Goal: Information Seeking & Learning: Learn about a topic

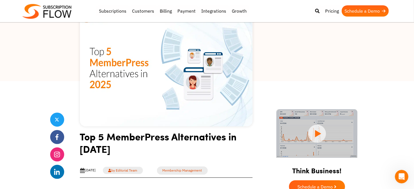
scroll to position [112, 0]
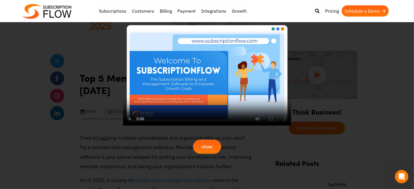
click at [319, 48] on div at bounding box center [207, 94] width 414 height 189
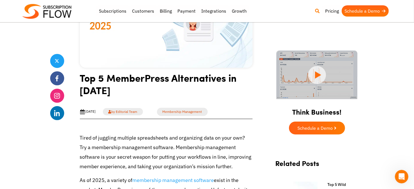
click at [318, 12] on icon at bounding box center [317, 11] width 4 height 4
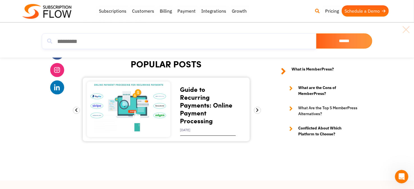
drag, startPoint x: 416, startPoint y: 21, endPoint x: 2, endPoint y: 6, distance: 414.6
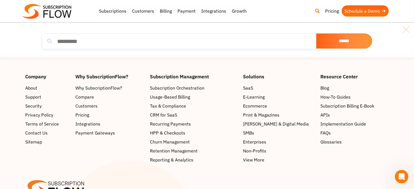
scroll to position [2470, 0]
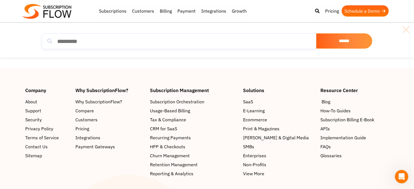
click at [327, 98] on span "Blog" at bounding box center [326, 101] width 9 height 7
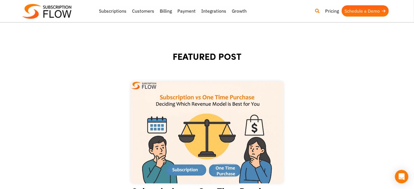
click at [315, 8] on link at bounding box center [317, 10] width 10 height 11
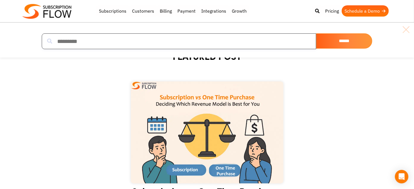
click at [208, 38] on input "search" at bounding box center [179, 41] width 274 height 16
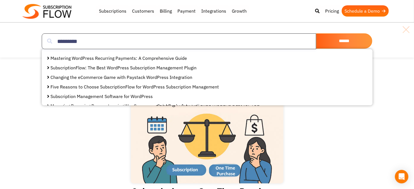
click at [107, 42] on input "*********" at bounding box center [179, 41] width 274 height 16
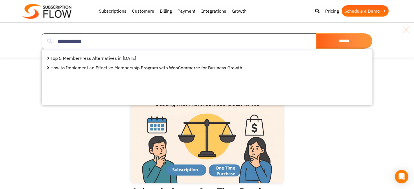
type input "**********"
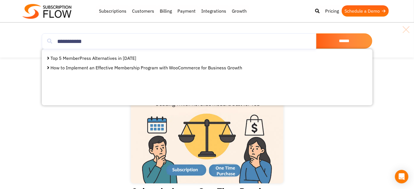
click at [109, 57] on link "Top 5 MemberPress Alternatives in [DATE]" at bounding box center [94, 58] width 86 height 6
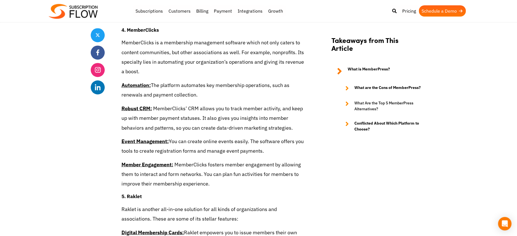
scroll to position [1856, 0]
